Goal: Communication & Community: Ask a question

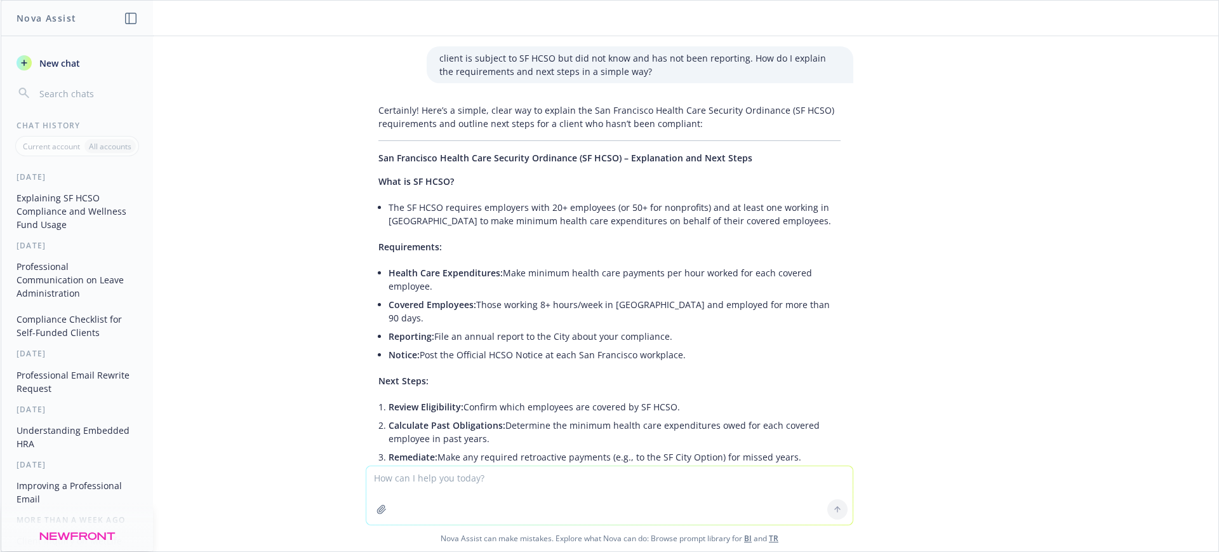
scroll to position [705, 0]
